Goal: Information Seeking & Learning: Learn about a topic

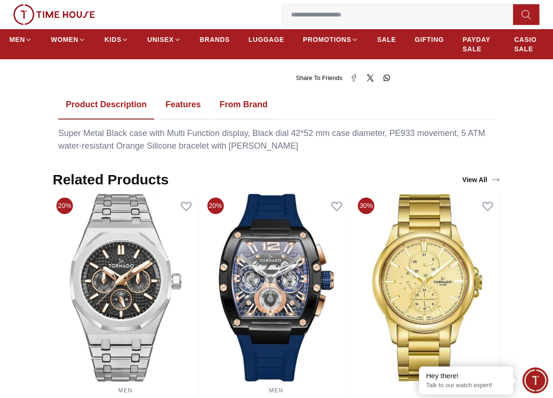
scroll to position [479, 0]
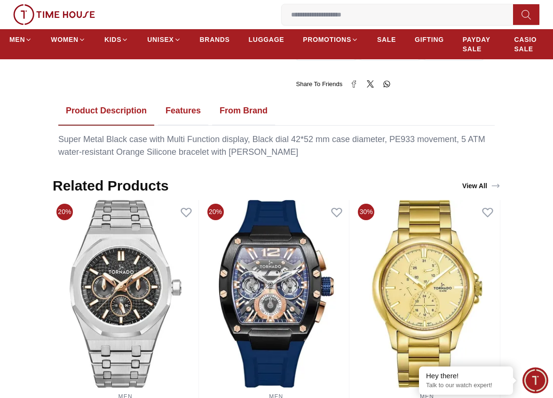
click at [190, 100] on button "Features" at bounding box center [183, 110] width 50 height 29
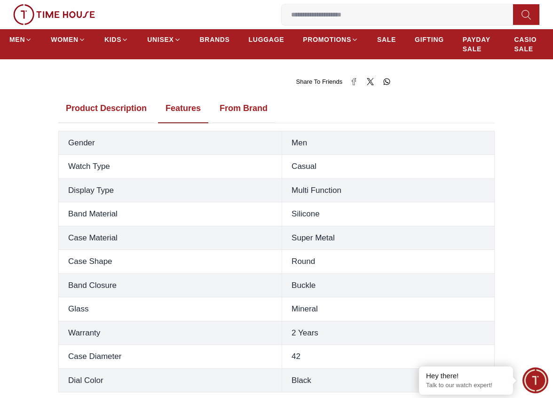
scroll to position [422, 0]
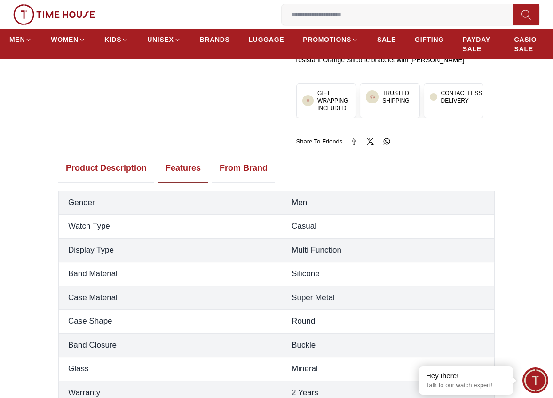
click at [249, 154] on button "From Brand" at bounding box center [243, 168] width 63 height 29
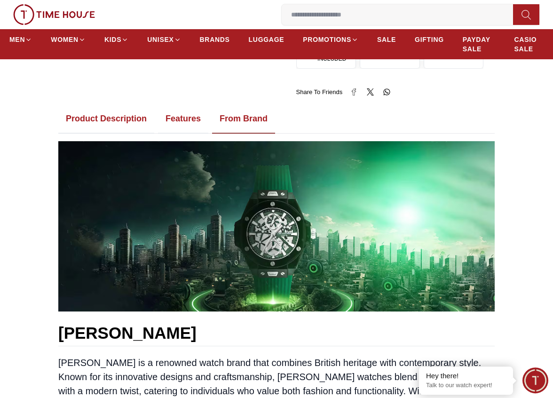
scroll to position [462, 0]
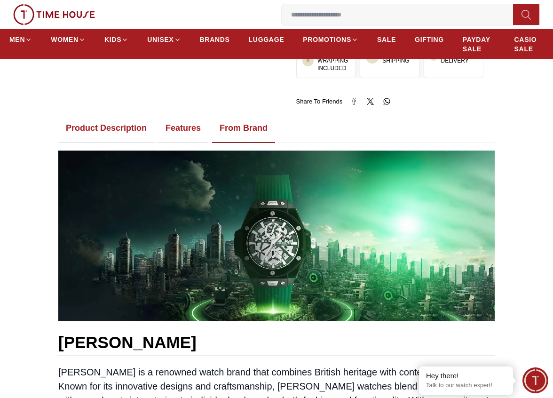
click at [130, 120] on button "Product Description" at bounding box center [106, 128] width 96 height 29
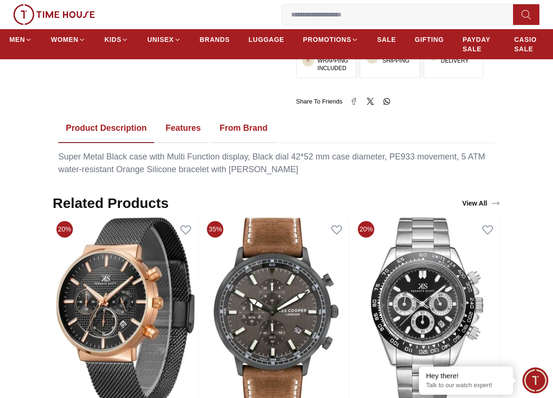
click at [399, 151] on div "Super Metal Black case with Multi Function display, Black dial 42*52 mm case di…" at bounding box center [276, 163] width 437 height 25
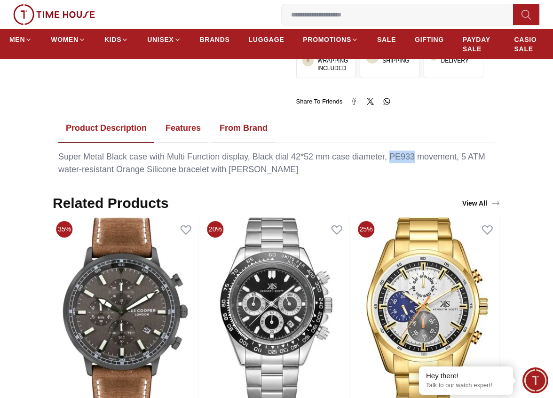
copy div "PE933"
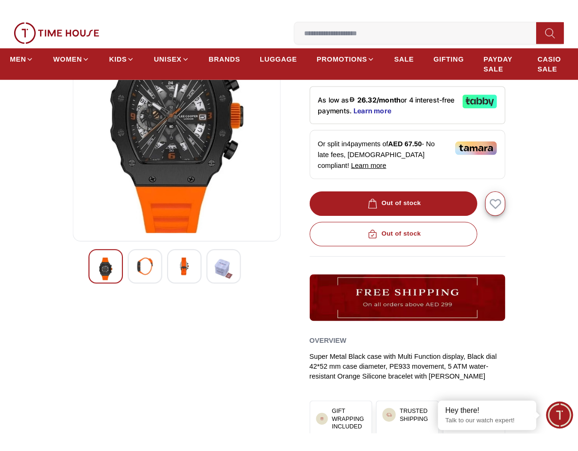
scroll to position [0, 0]
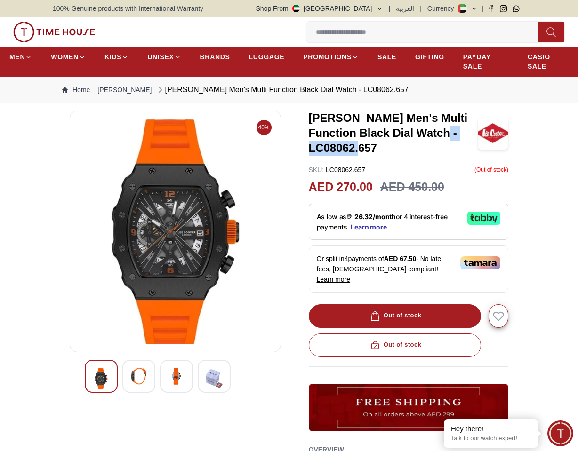
drag, startPoint x: 377, startPoint y: 148, endPoint x: 305, endPoint y: 151, distance: 71.6
click at [305, 151] on div "40% [PERSON_NAME] Men's Multi Function Black Dial Watch - LC08062.657 SKU : LC0…" at bounding box center [289, 341] width 473 height 460
copy h3 "LC08062.657"
click at [144, 378] on img at bounding box center [138, 376] width 17 height 17
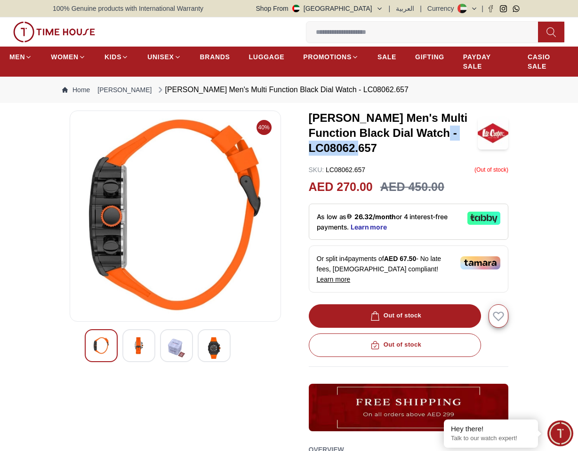
click at [176, 346] on img at bounding box center [176, 348] width 17 height 22
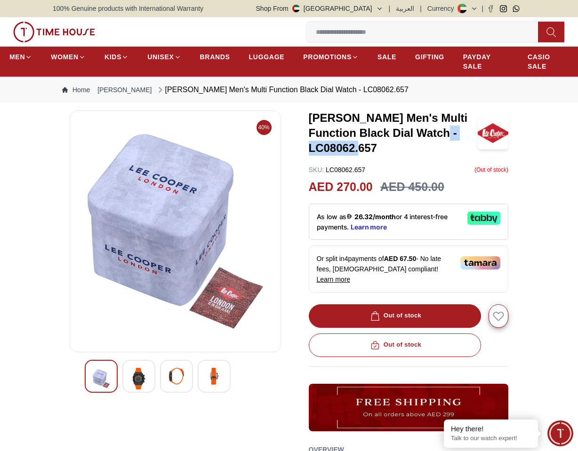
click at [209, 379] on img at bounding box center [214, 376] width 17 height 17
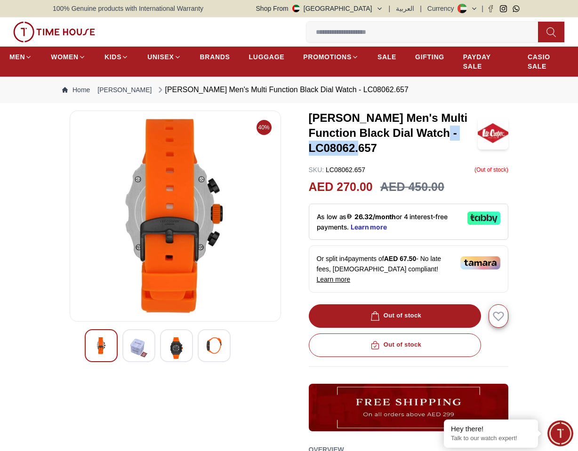
click at [164, 229] on img at bounding box center [175, 216] width 195 height 195
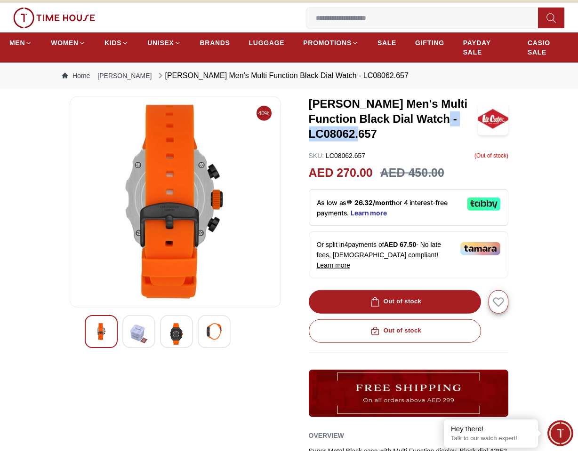
scroll to position [2, 0]
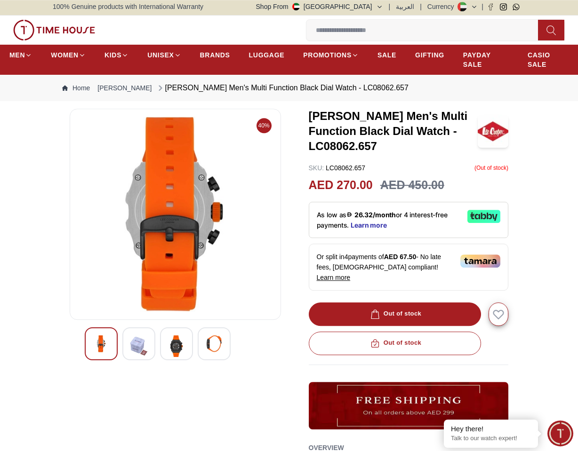
click at [369, 154] on h3 "[PERSON_NAME] Men's Multi Function Black Dial Watch - LC08062.657" at bounding box center [393, 131] width 169 height 45
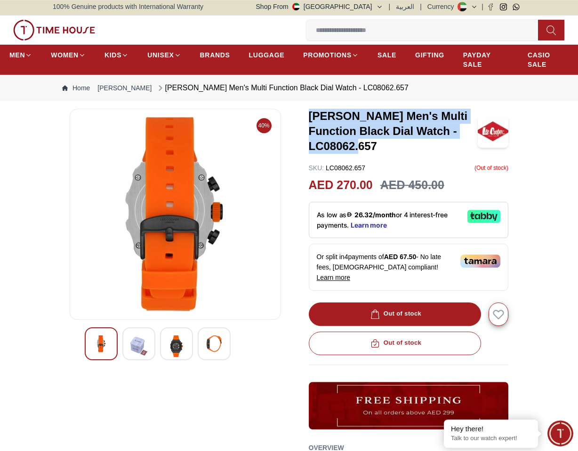
drag, startPoint x: 386, startPoint y: 149, endPoint x: 311, endPoint y: 115, distance: 82.6
click at [311, 115] on h3 "[PERSON_NAME] Men's Multi Function Black Dial Watch - LC08062.657" at bounding box center [393, 131] width 169 height 45
copy h3 "[PERSON_NAME] Men's Multi Function Black Dial Watch - LC08062.657"
